Goal: Information Seeking & Learning: Find specific fact

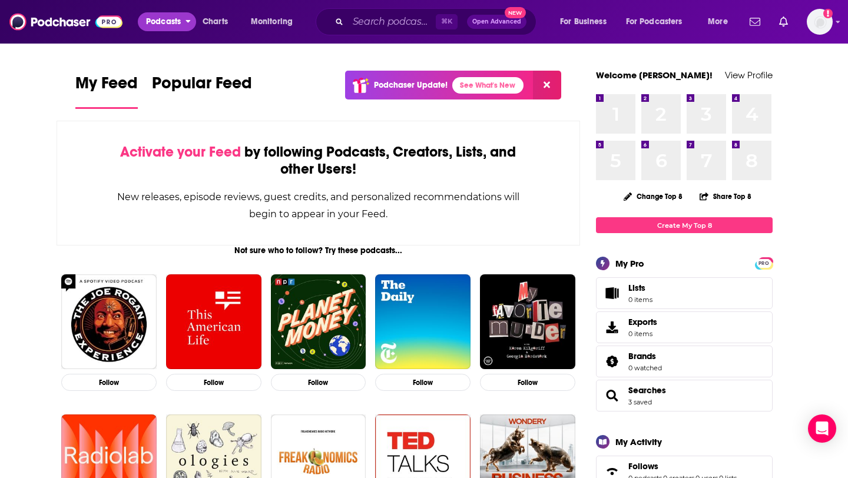
click at [158, 26] on span "Podcasts" at bounding box center [163, 22] width 35 height 16
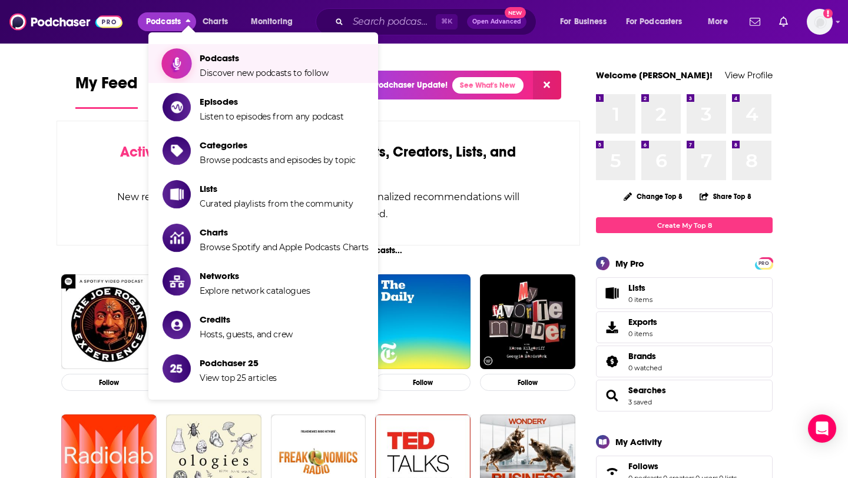
click at [235, 64] on span "Podcasts Discover new podcasts to follow" at bounding box center [264, 63] width 129 height 29
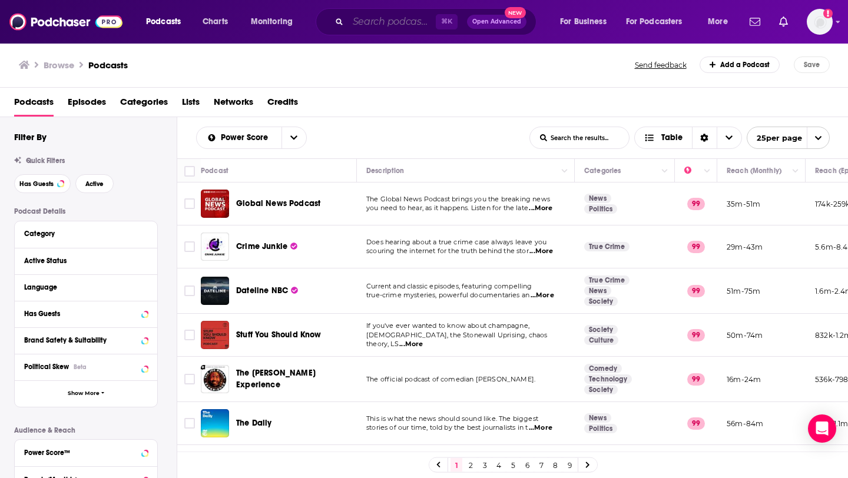
click at [377, 19] on input "Search podcasts, credits, & more..." at bounding box center [392, 21] width 88 height 19
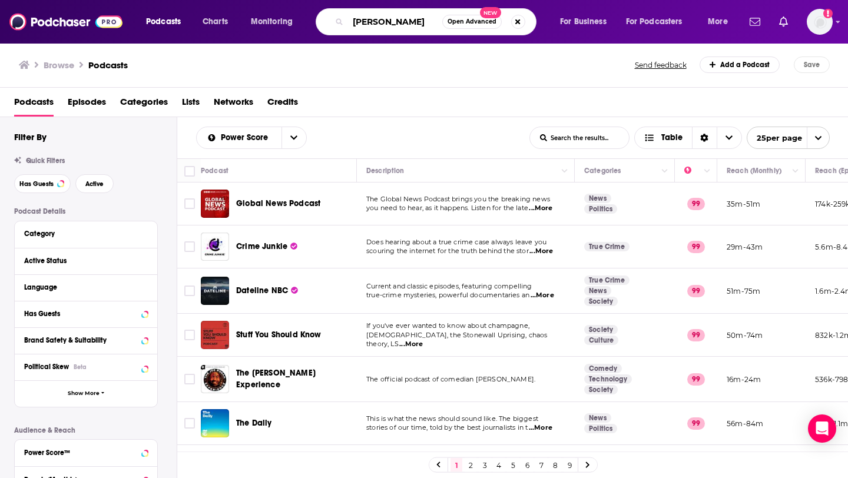
type input "[PERSON_NAME]"
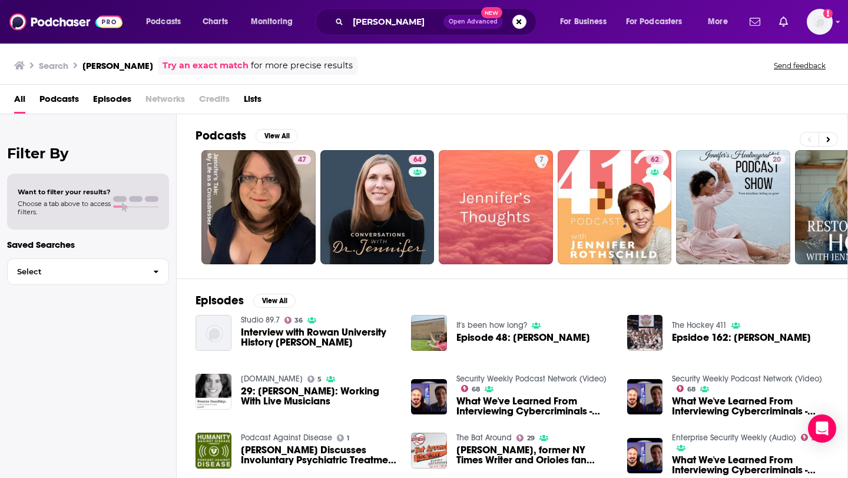
click at [58, 98] on span "Podcasts" at bounding box center [58, 102] width 39 height 24
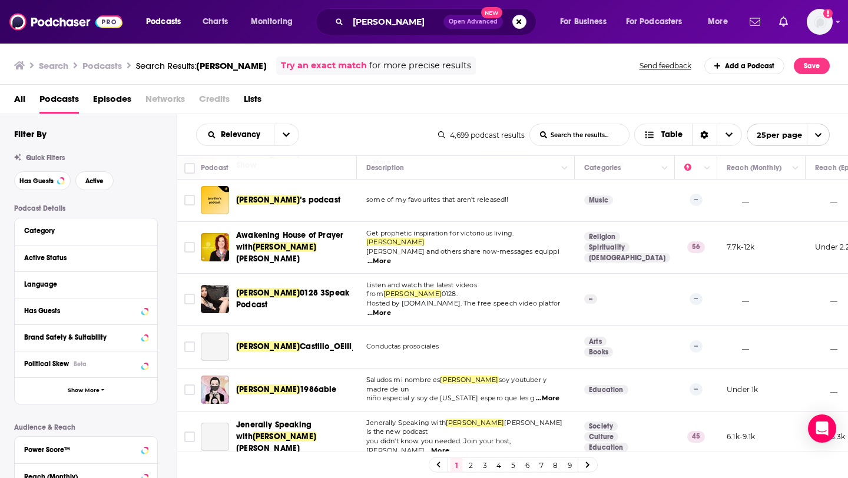
scroll to position [497, 0]
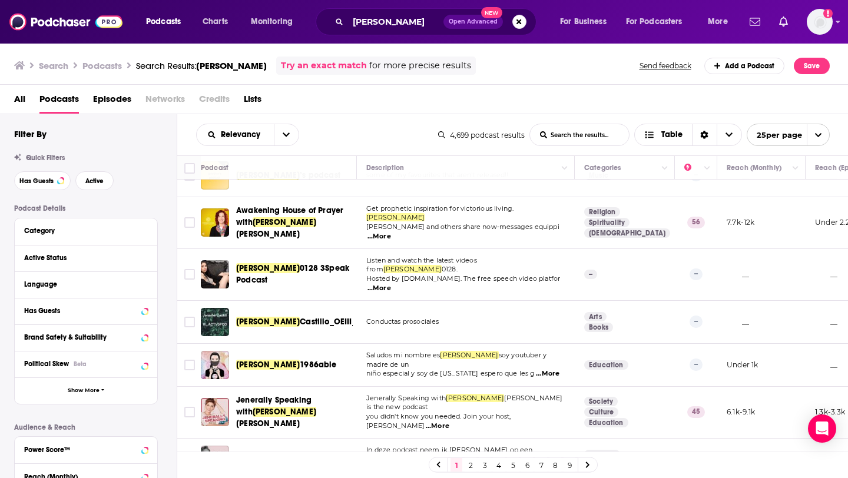
click at [28, 65] on ul "Search Podcasts Search Results: [PERSON_NAME]" at bounding box center [140, 66] width 253 height 18
click at [596, 18] on span "For Business" at bounding box center [583, 22] width 47 height 16
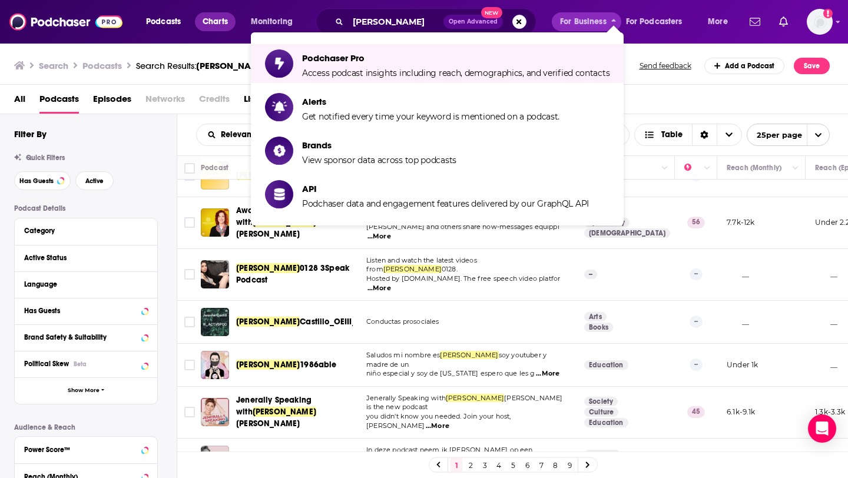
click at [199, 15] on link "Charts" at bounding box center [215, 21] width 40 height 19
